Goal: Task Accomplishment & Management: Complete application form

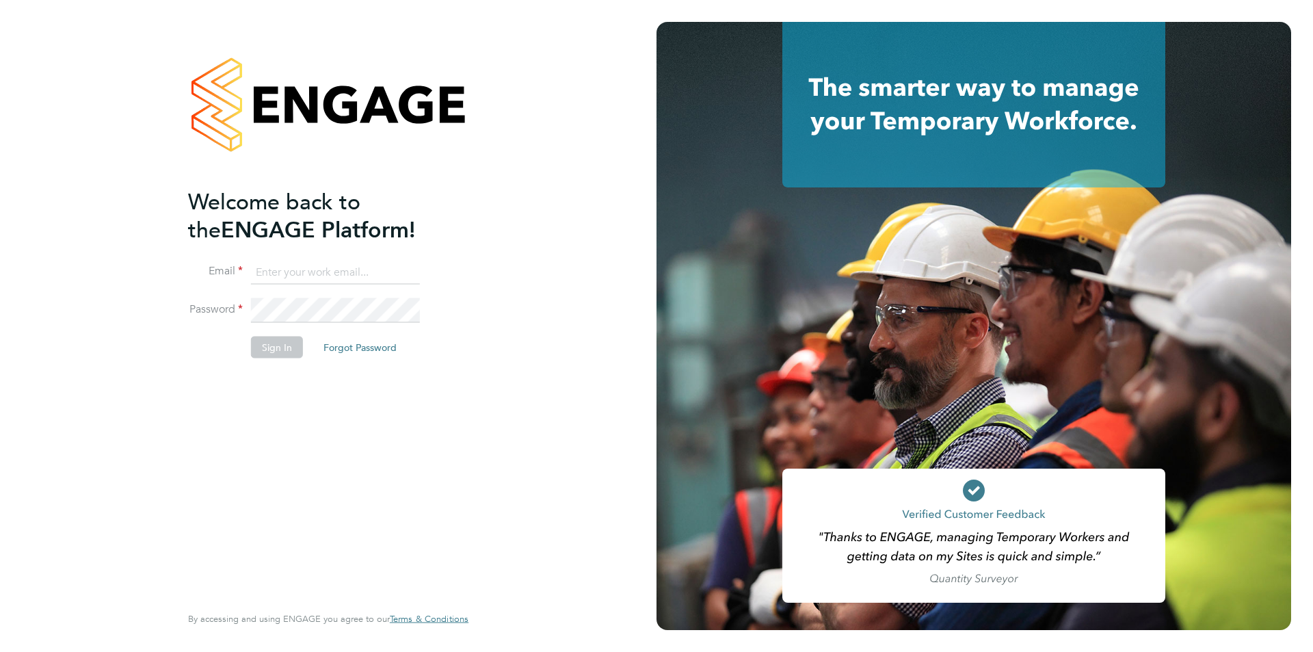
type input "ebowen@fr-group.co.uk"
click at [296, 346] on button "Sign In" at bounding box center [277, 347] width 52 height 22
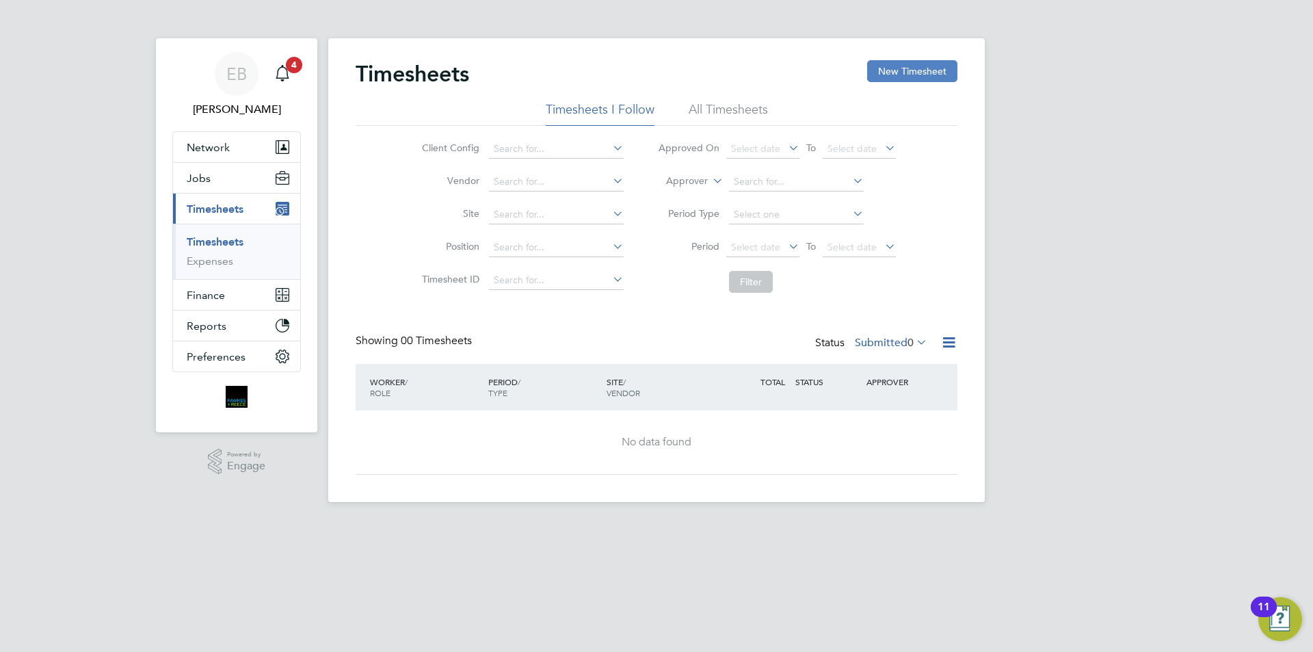
click at [924, 69] on button "New Timesheet" at bounding box center [912, 71] width 90 height 22
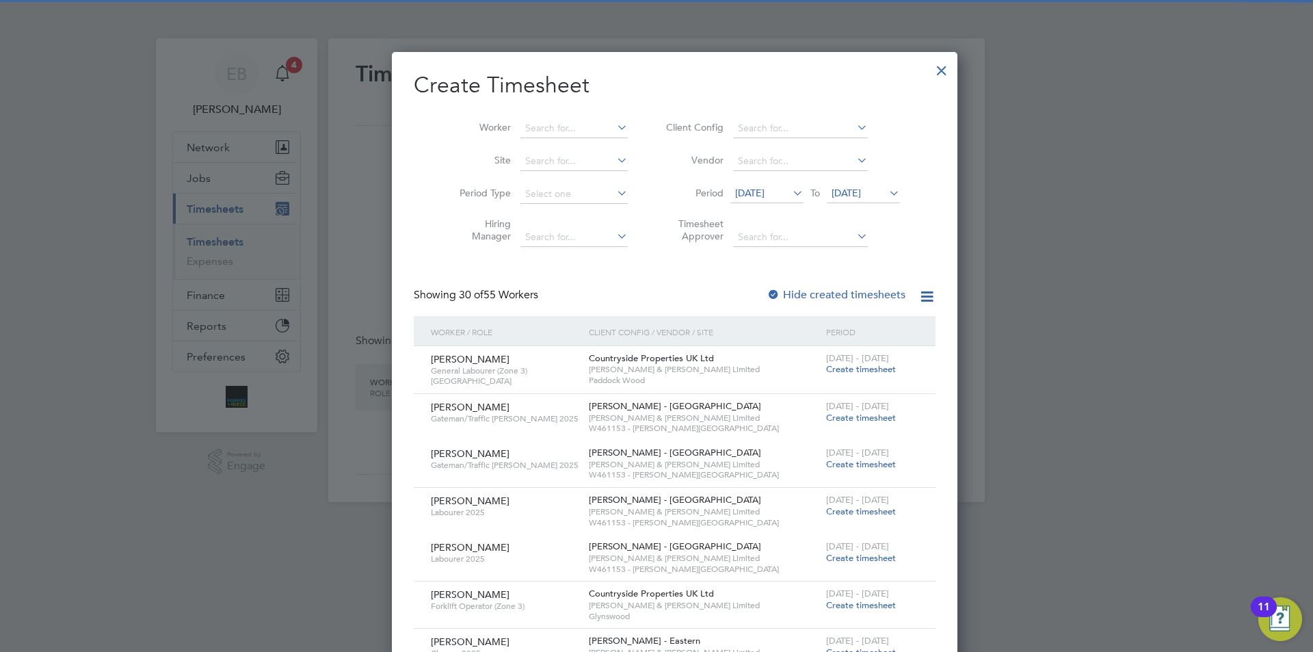
scroll to position [2061, 529]
click at [565, 124] on input at bounding box center [573, 128] width 107 height 19
click at [589, 142] on b "White" at bounding box center [602, 147] width 27 height 12
type input "[PERSON_NAME]"
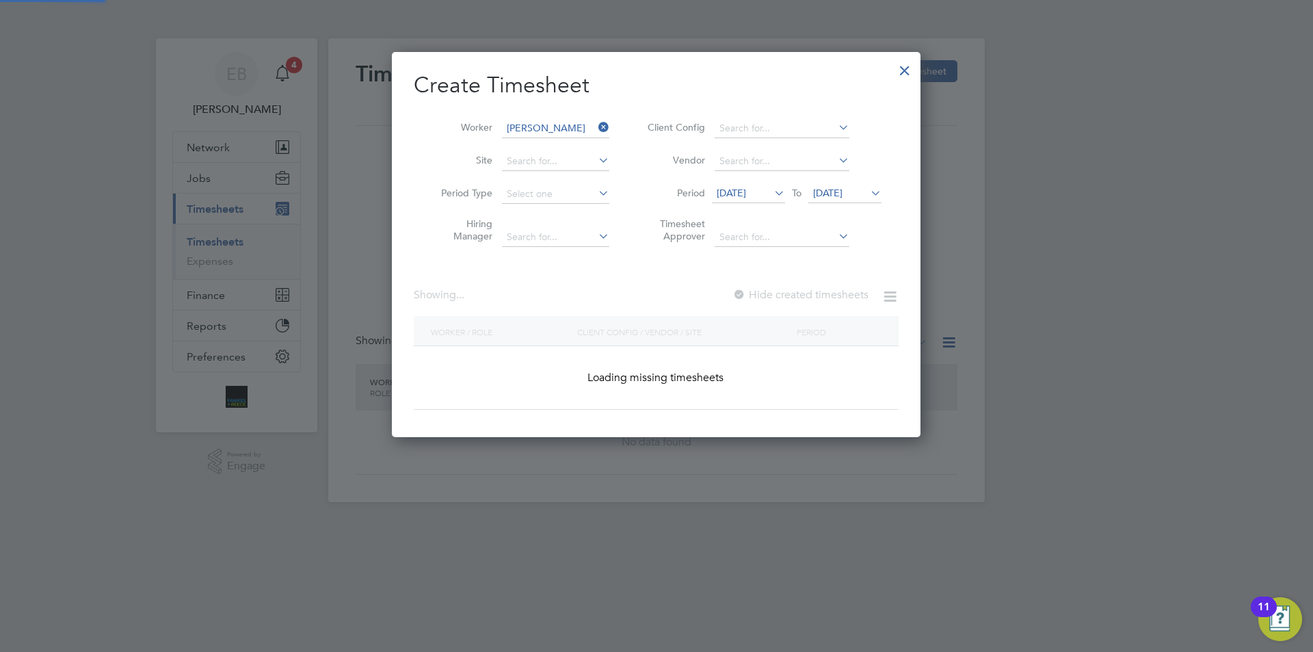
scroll to position [7, 7]
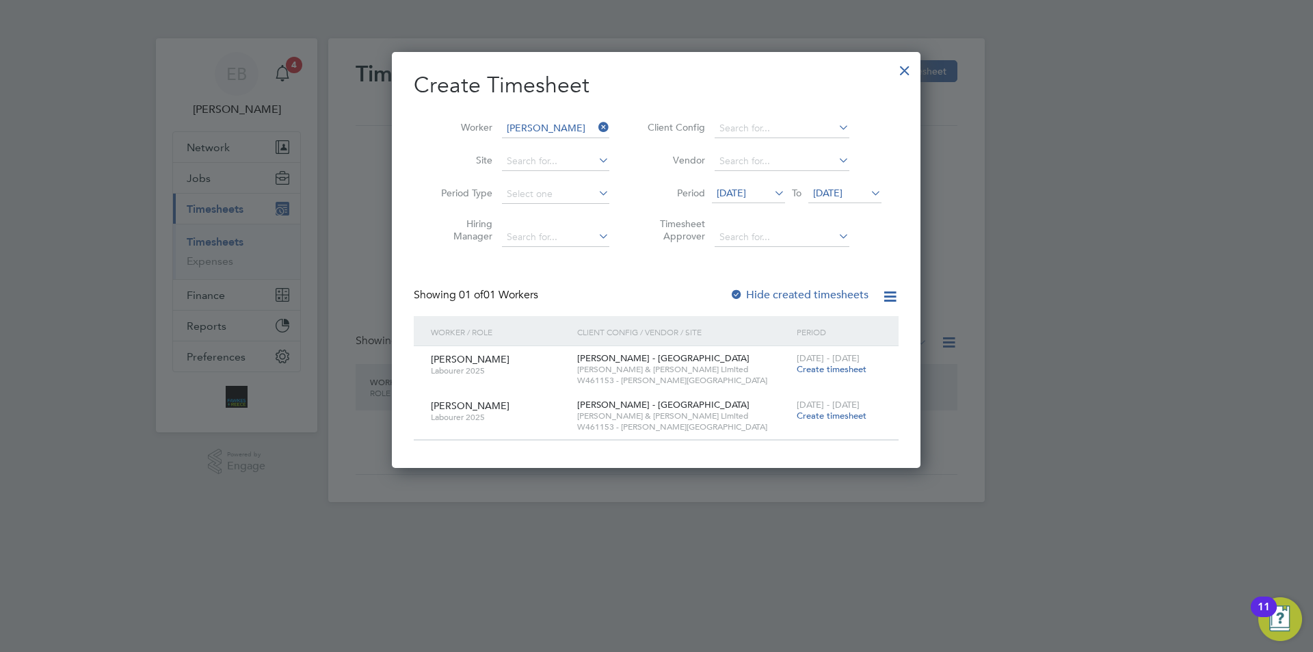
click at [746, 198] on span "[DATE]" at bounding box center [731, 193] width 29 height 12
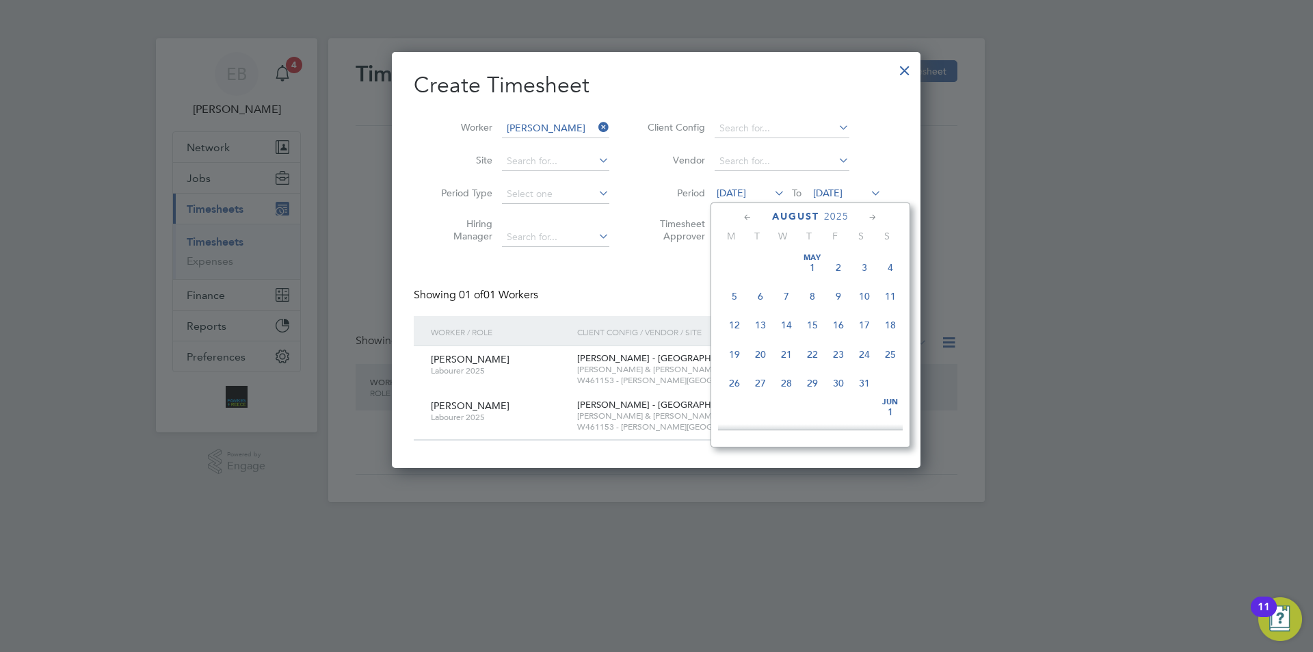
scroll to position [503, 0]
click at [732, 354] on span "25" at bounding box center [734, 341] width 26 height 26
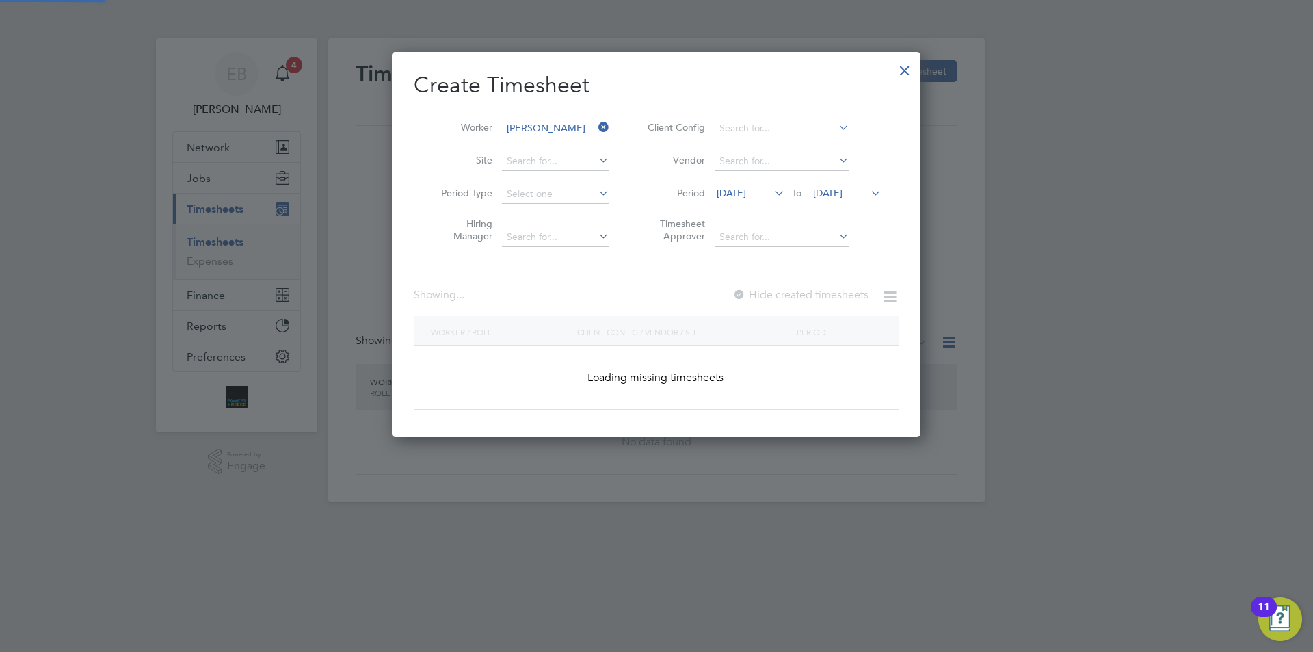
scroll to position [369, 529]
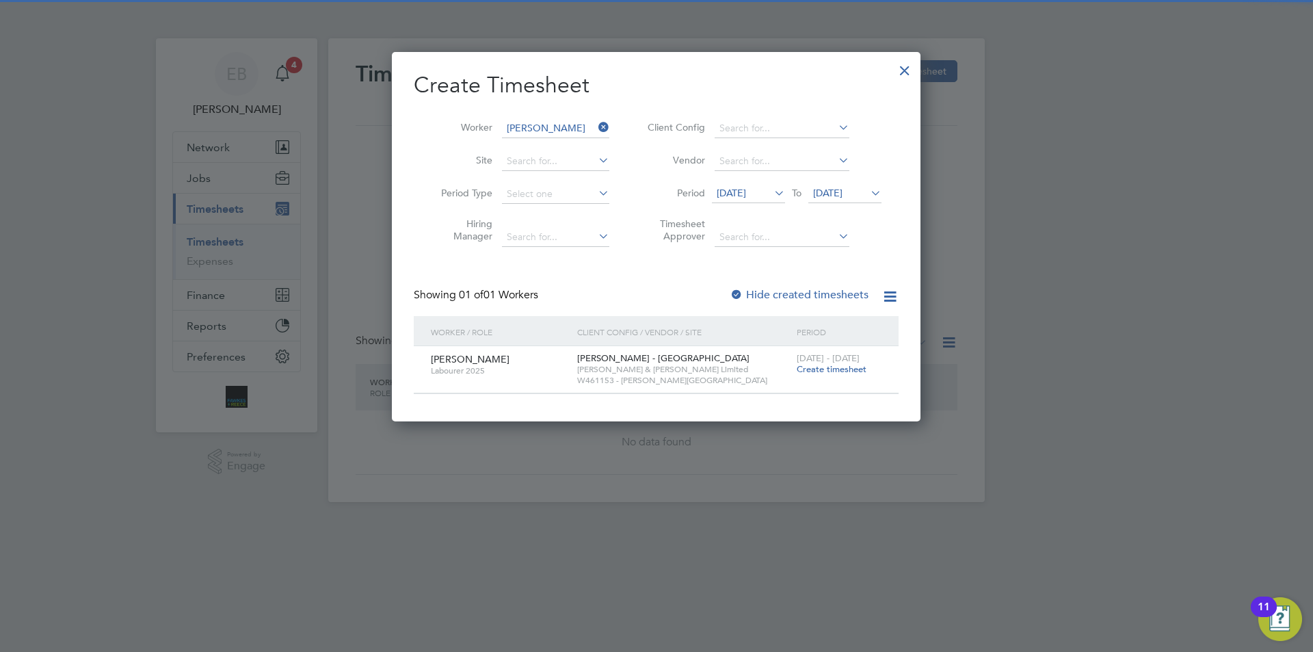
click at [839, 186] on span "[DATE]" at bounding box center [844, 194] width 73 height 18
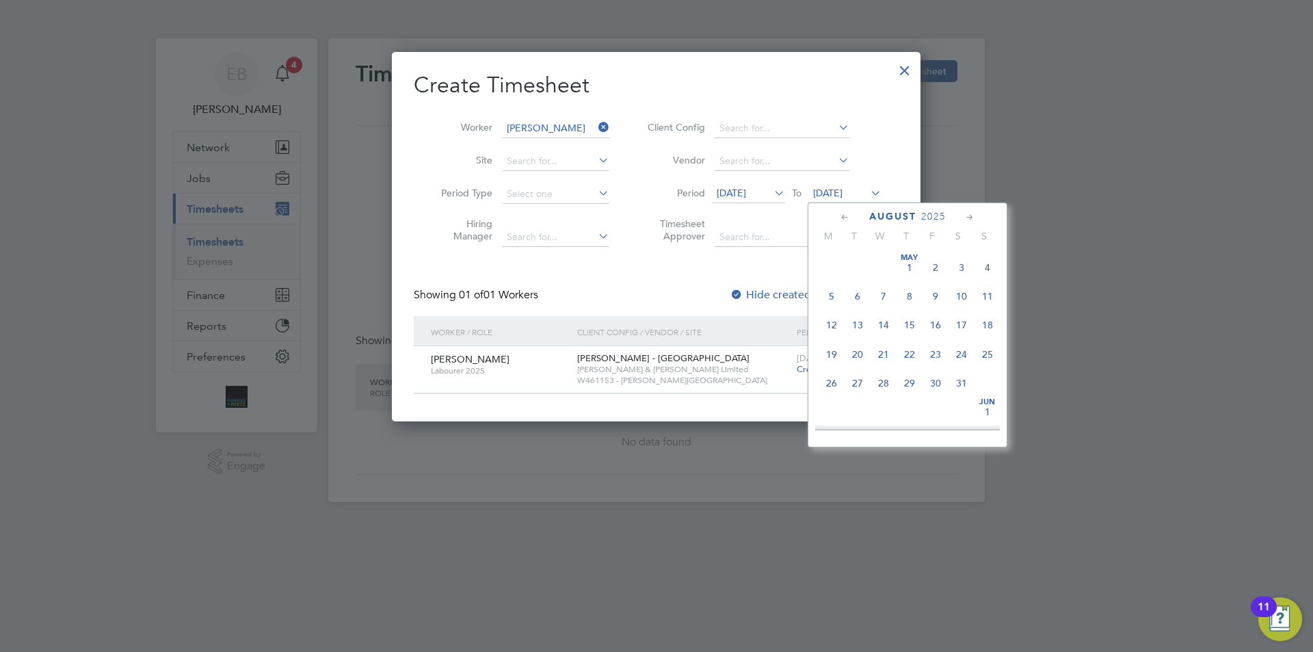
scroll to position [533, 0]
click at [990, 317] on span "31" at bounding box center [987, 312] width 26 height 26
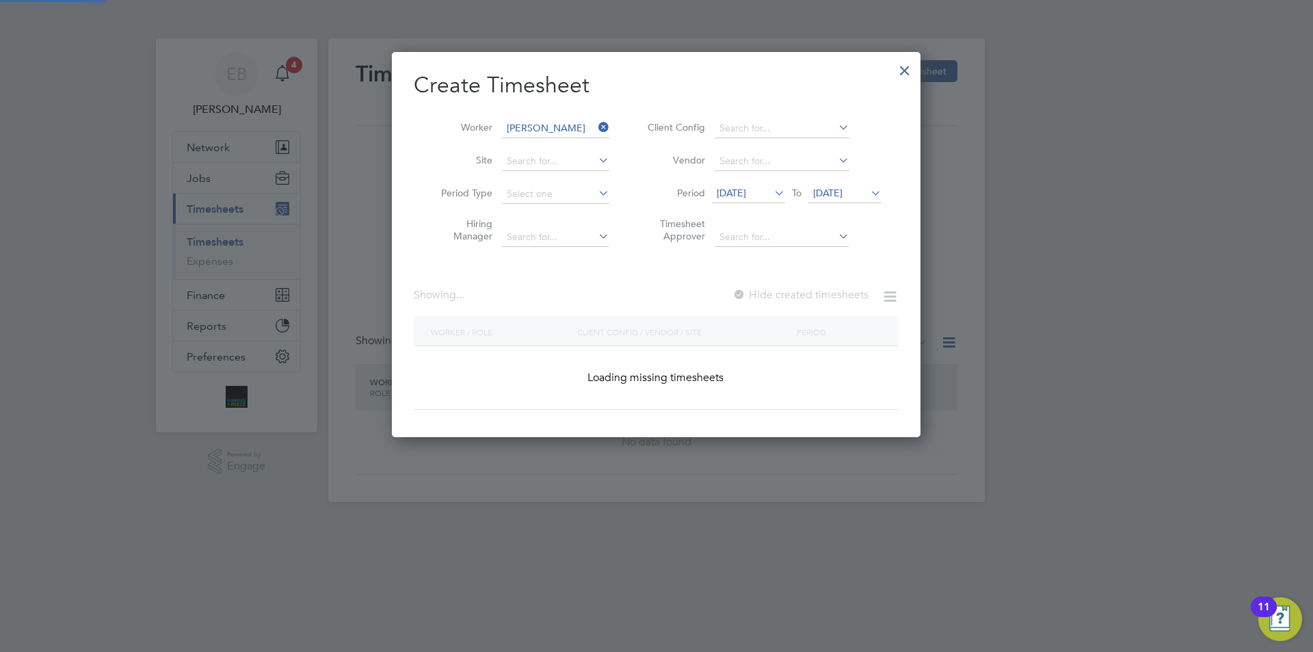
scroll to position [415, 529]
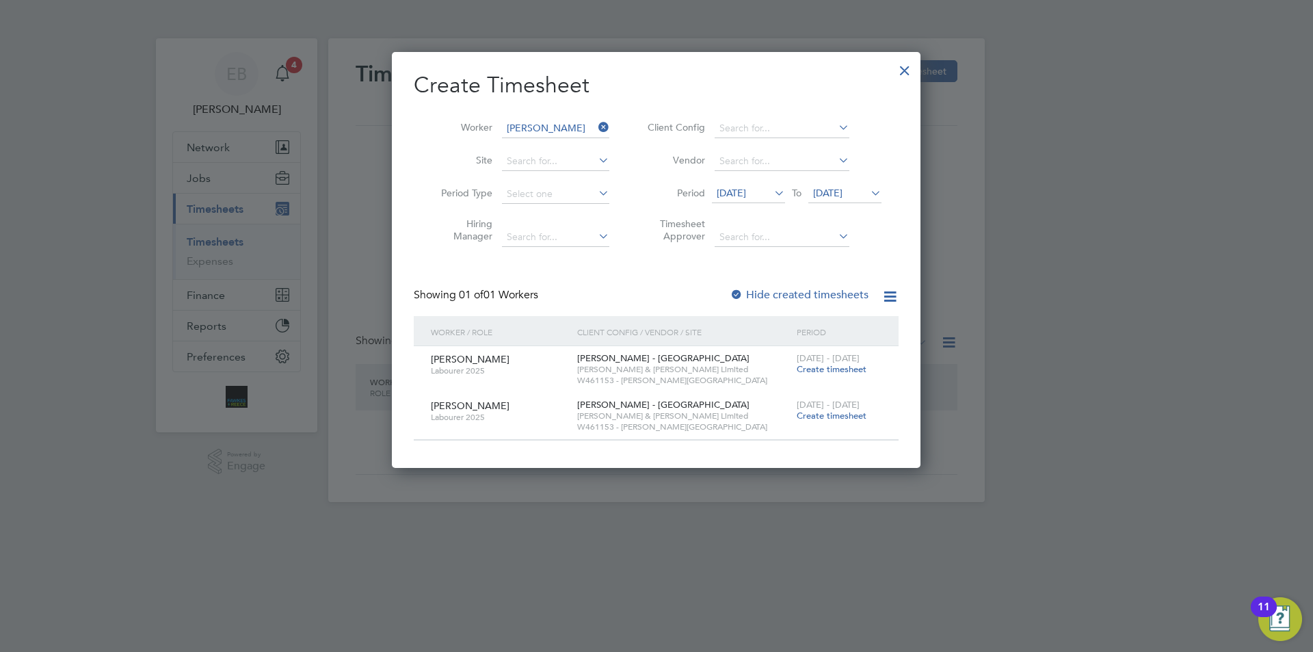
click at [846, 369] on span "Create timesheet" at bounding box center [831, 369] width 70 height 12
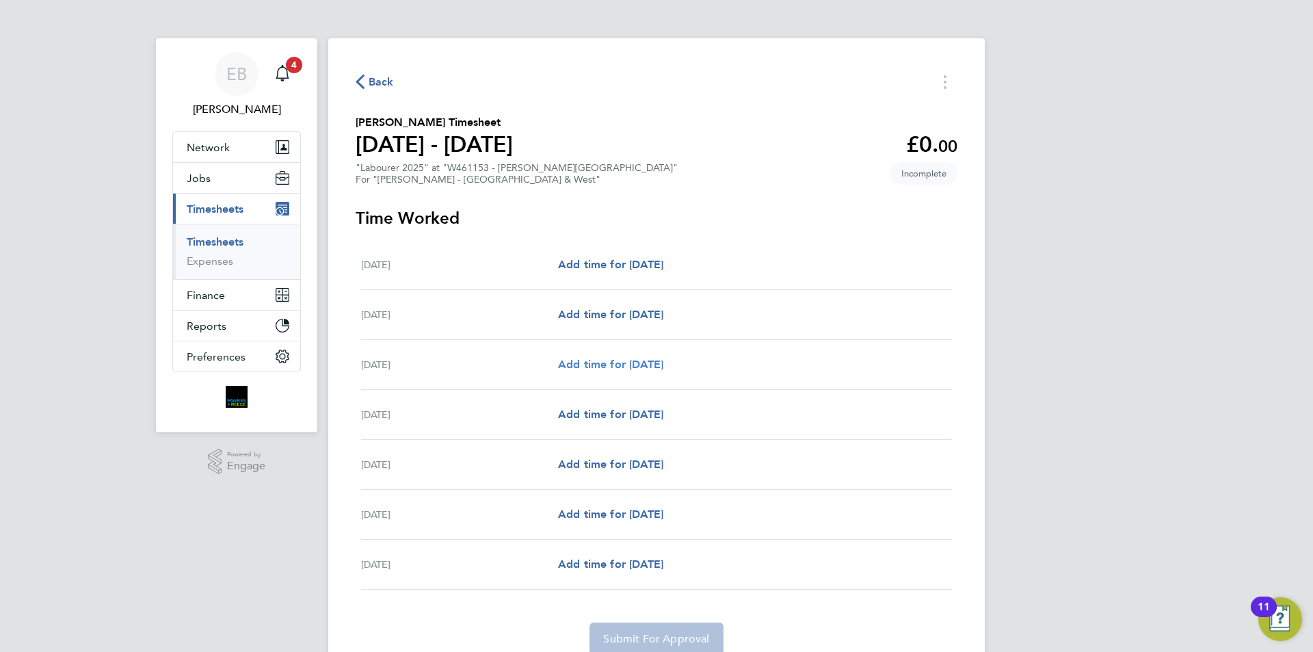
click at [620, 362] on span "Add time for [DATE]" at bounding box center [610, 364] width 105 height 13
select select "60"
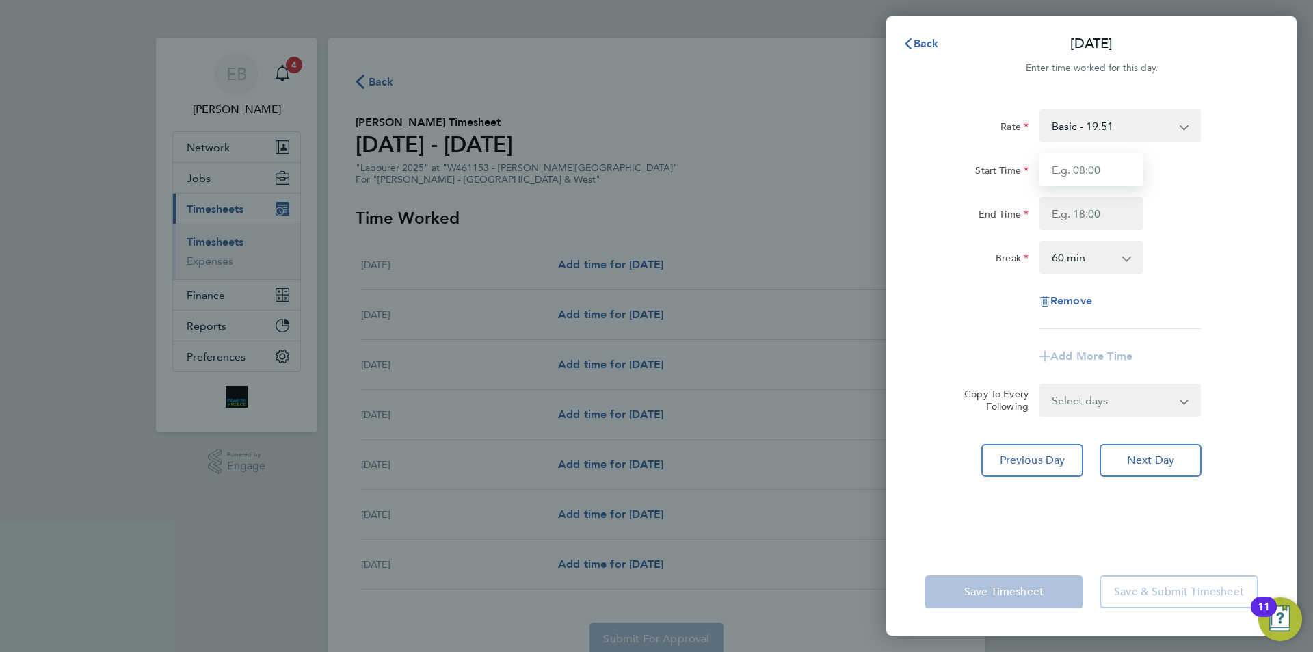
click at [1093, 174] on input "Start Time" at bounding box center [1091, 169] width 104 height 33
click at [924, 46] on span "Back" at bounding box center [925, 43] width 25 height 13
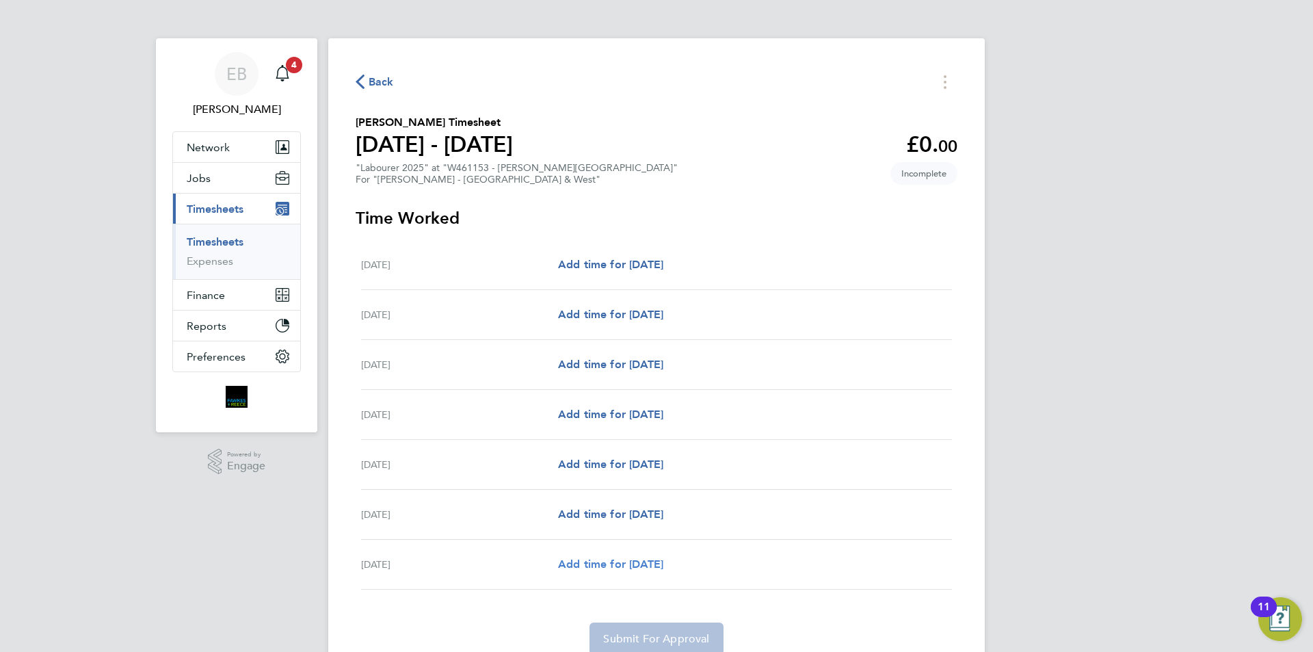
click at [626, 557] on span "Add time for [DATE]" at bounding box center [610, 563] width 105 height 13
select select "60"
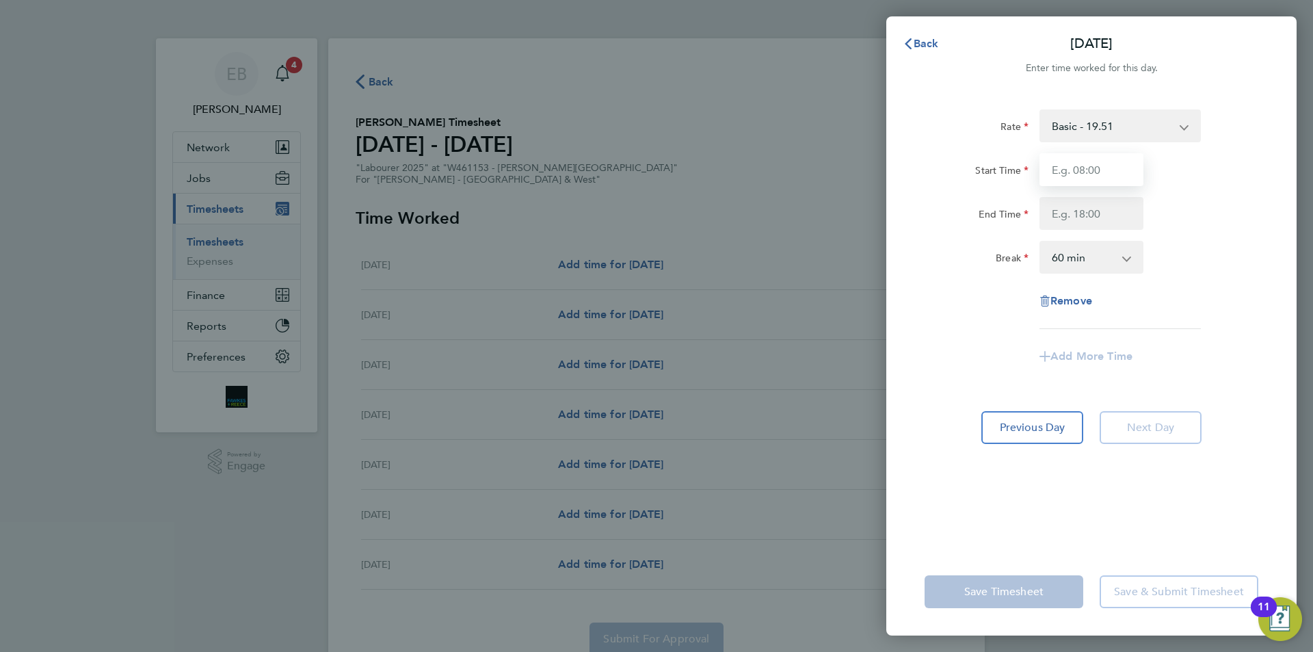
click at [1095, 163] on input "Start Time" at bounding box center [1091, 169] width 104 height 33
type input "07:30"
click at [1089, 212] on input "End Time" at bounding box center [1091, 213] width 104 height 33
type input "17:00"
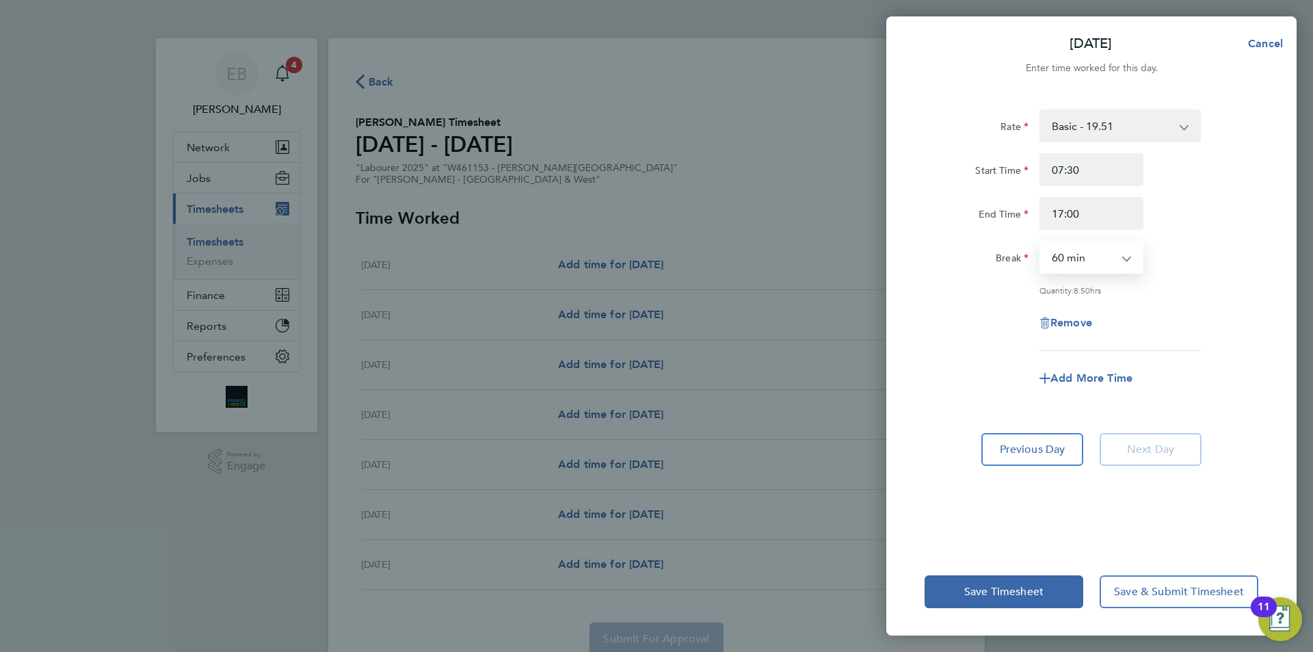
drag, startPoint x: 1082, startPoint y: 254, endPoint x: 1082, endPoint y: 271, distance: 17.1
click at [1082, 254] on select "0 min 15 min 30 min 45 min 60 min 75 min 90 min" at bounding box center [1083, 257] width 85 height 30
select select "30"
click at [1041, 242] on select "0 min 15 min 30 min 45 min 60 min 75 min 90 min" at bounding box center [1083, 257] width 85 height 30
click at [1201, 336] on div "Remove" at bounding box center [1091, 322] width 345 height 33
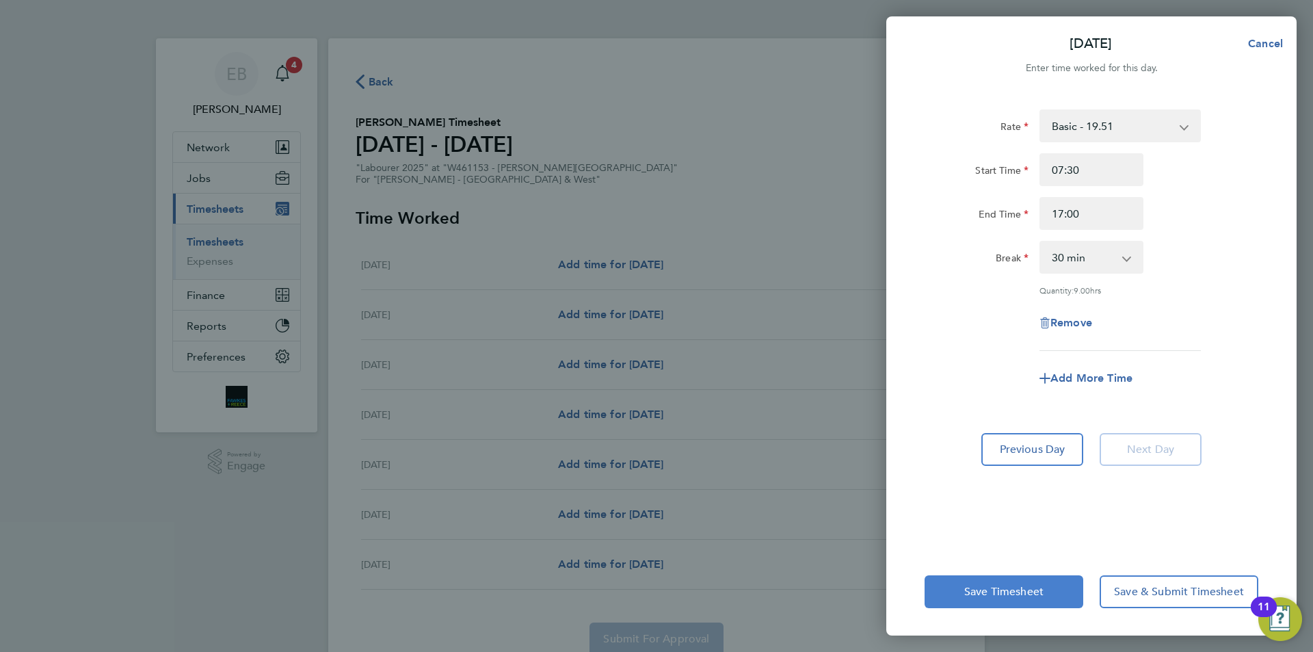
click at [1013, 592] on span "Save Timesheet" at bounding box center [1003, 592] width 79 height 14
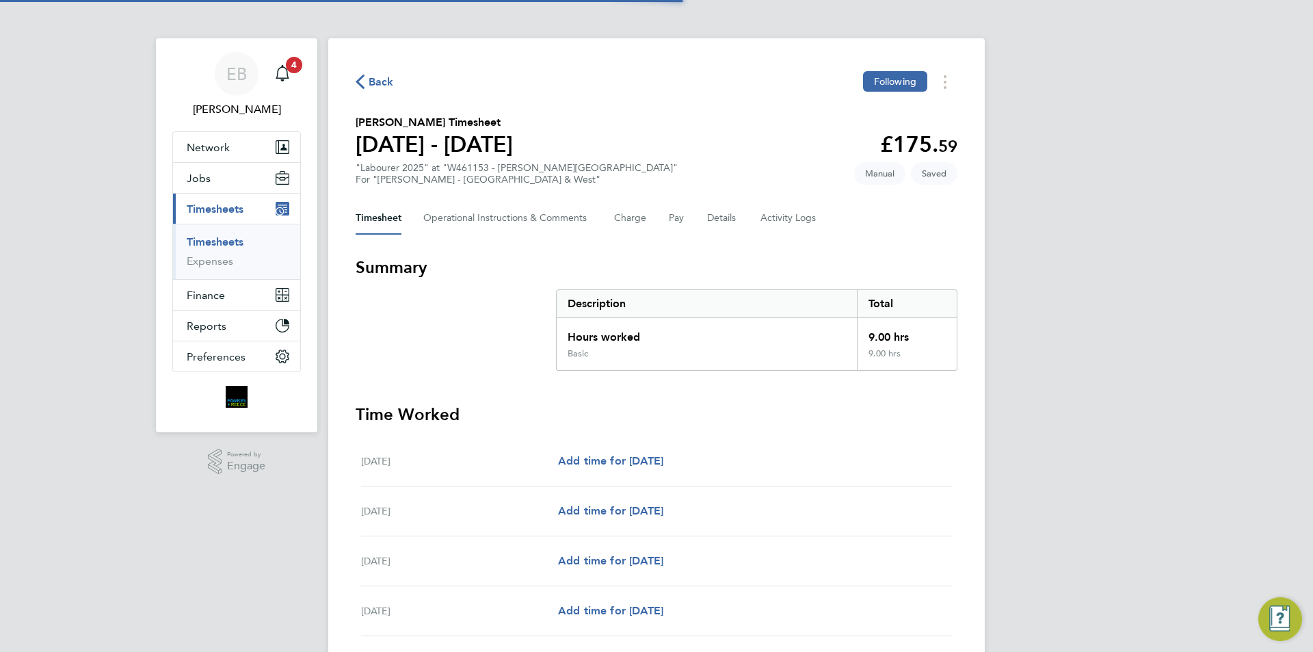
scroll to position [271, 0]
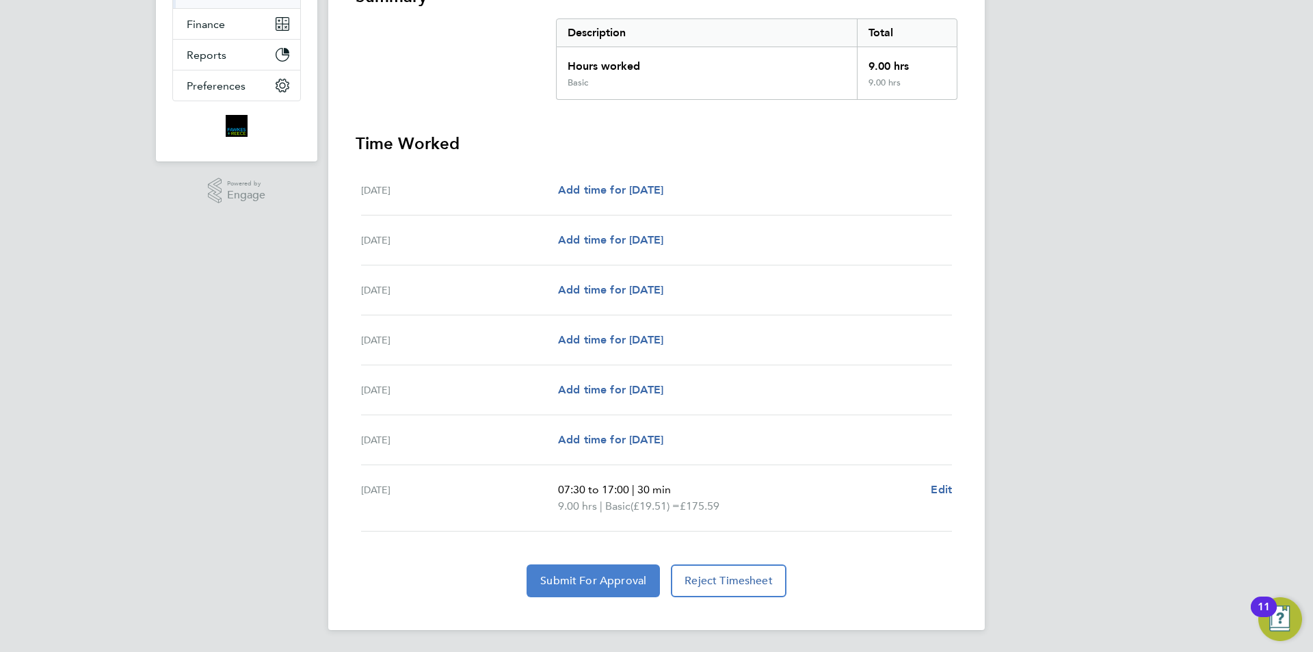
click at [595, 581] on span "Submit For Approval" at bounding box center [593, 581] width 106 height 14
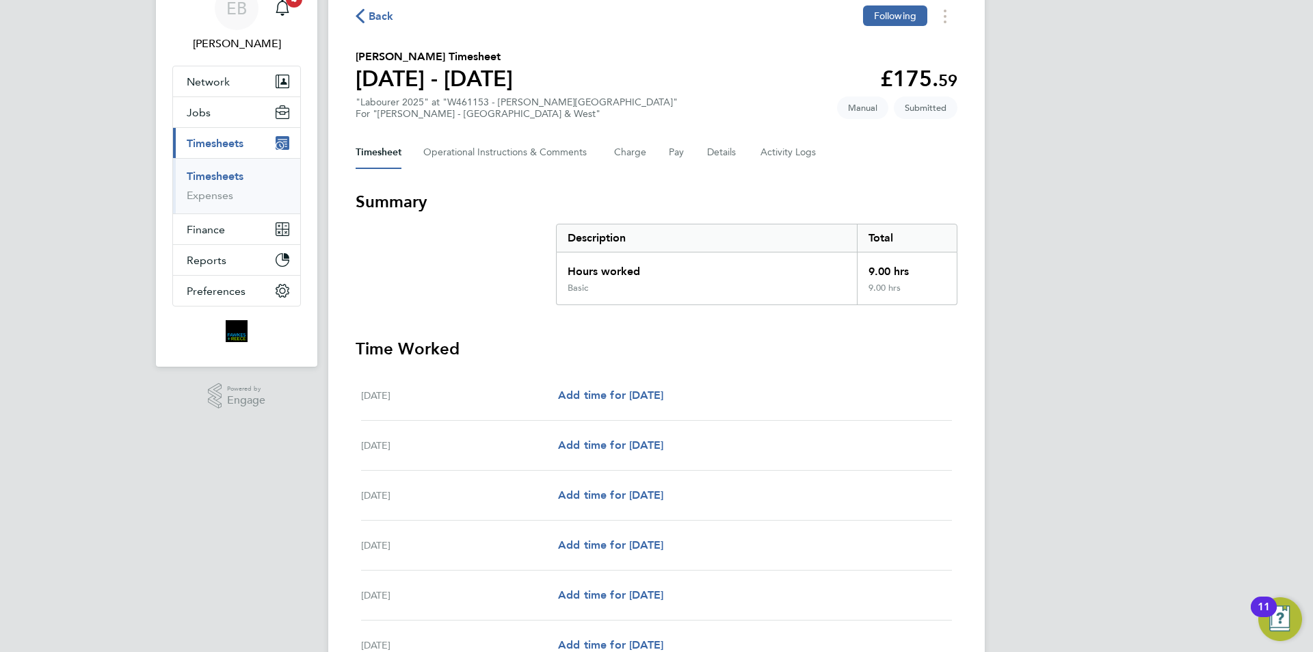
scroll to position [0, 0]
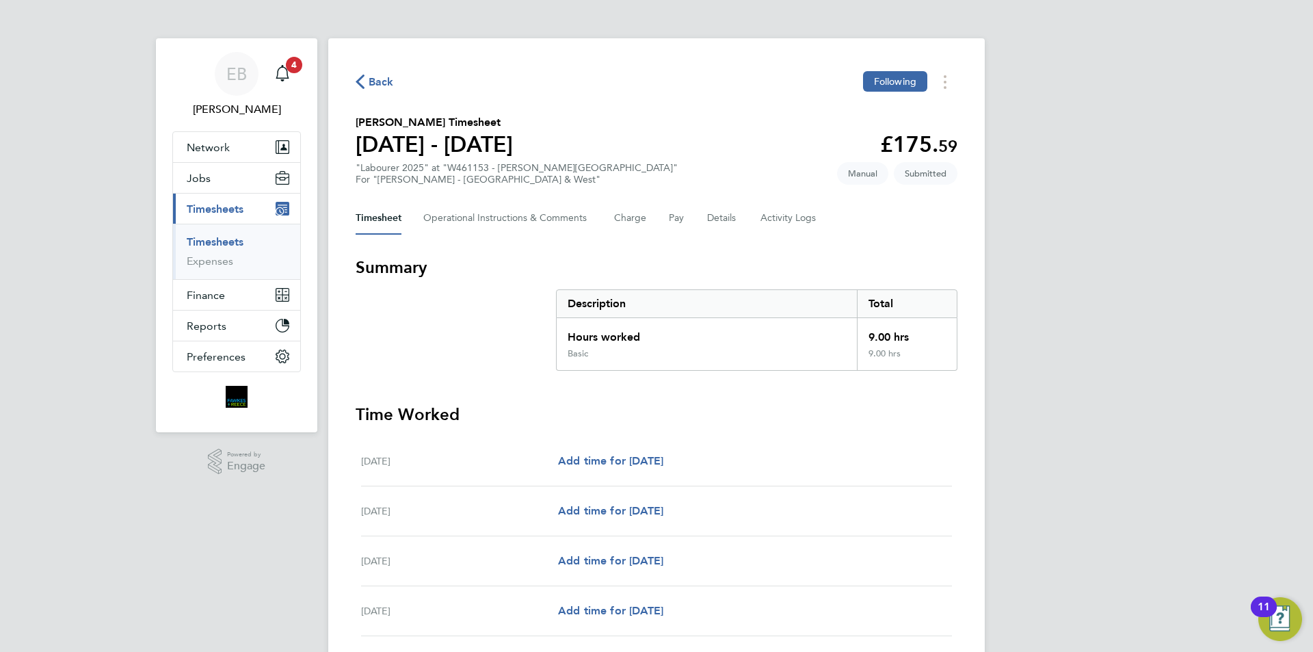
click at [379, 79] on span "Back" at bounding box center [381, 82] width 25 height 16
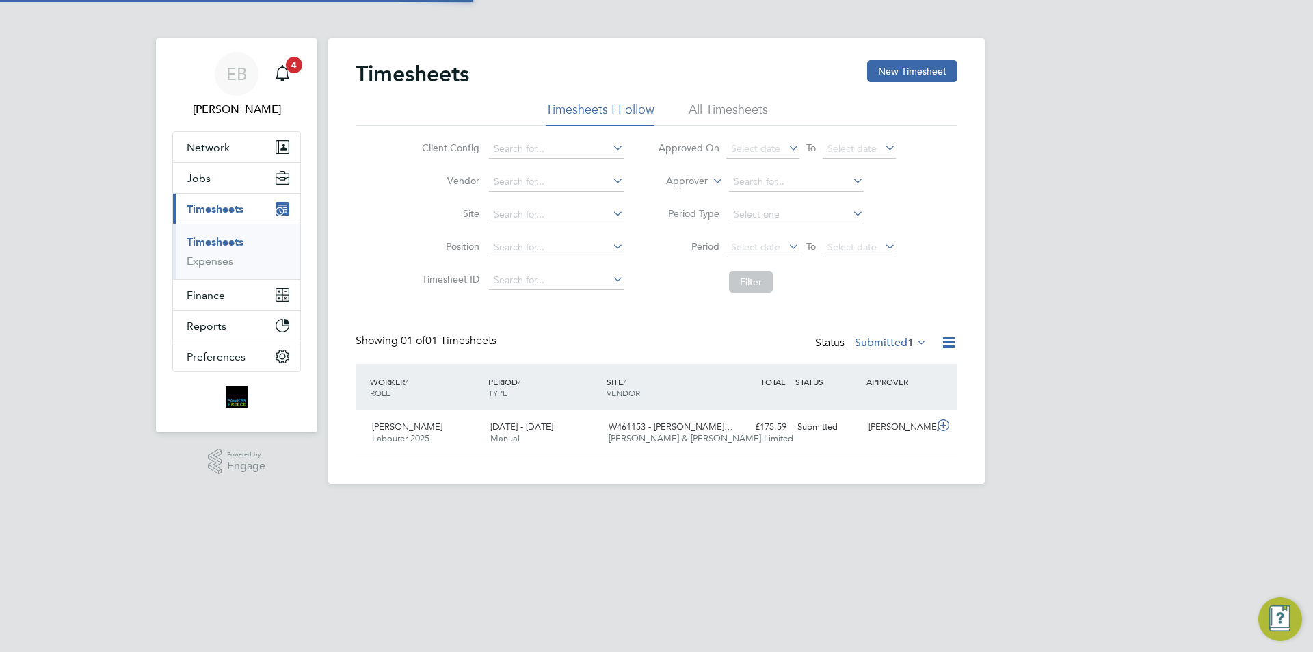
scroll to position [35, 119]
